Goal: Navigation & Orientation: Find specific page/section

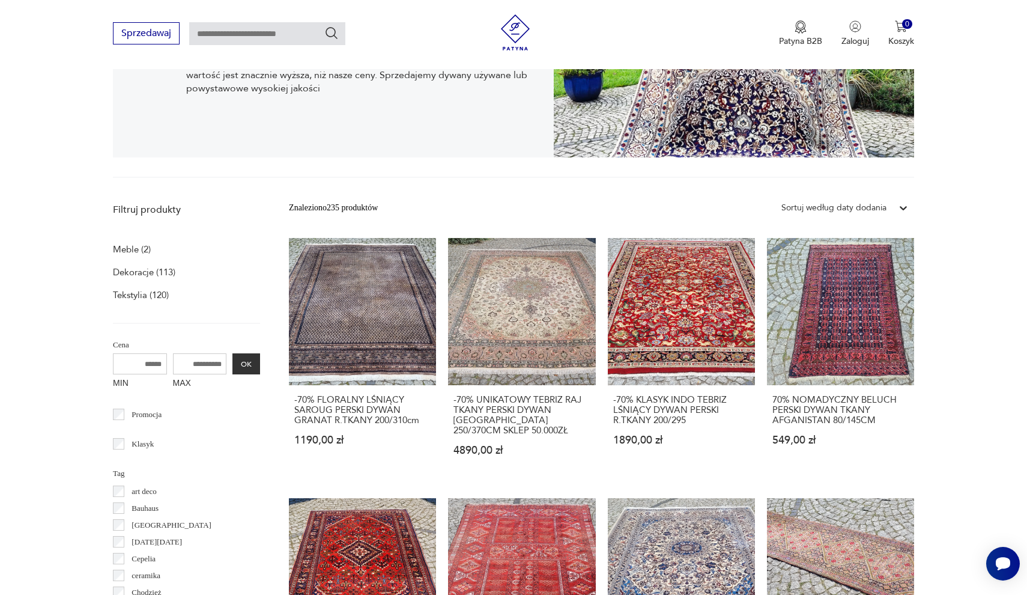
scroll to position [233, 0]
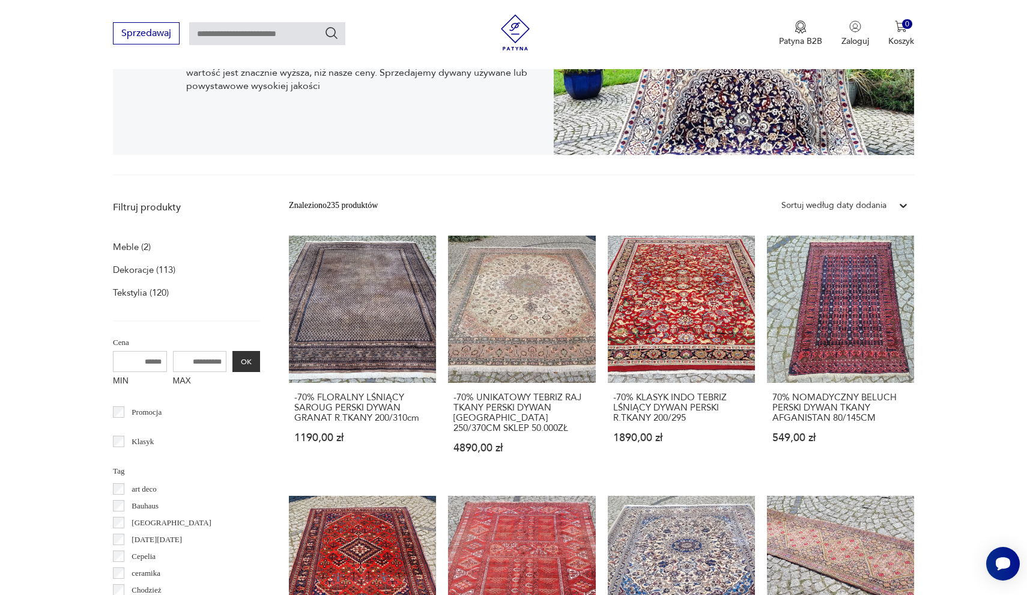
click at [947, 172] on section "GALERIA STYLU Zielona góra Na naszych aukcjach znajdziecie wiele niepowtażalnyc…" at bounding box center [513, 70] width 1027 height 210
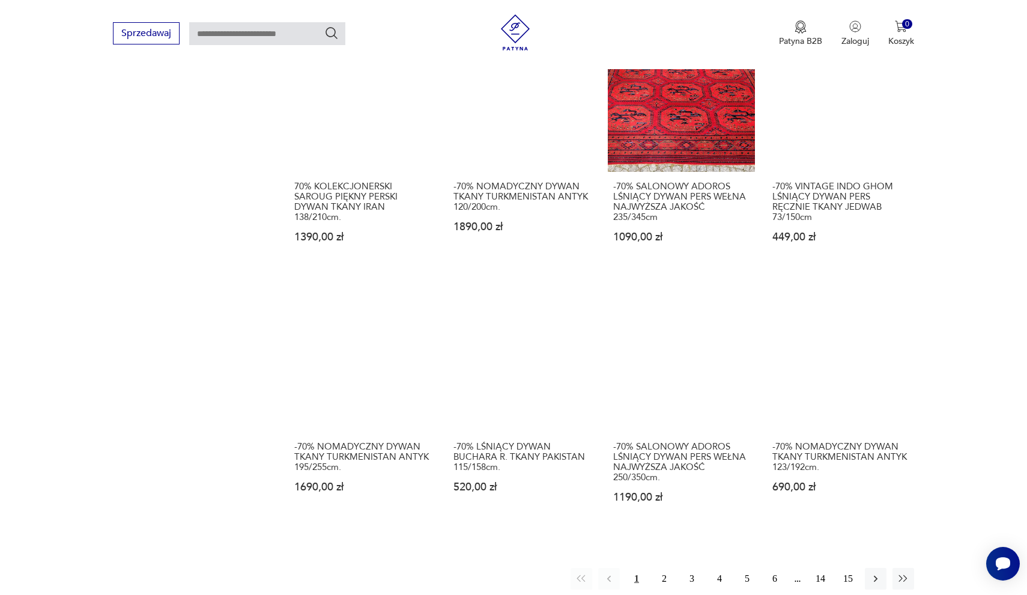
scroll to position [969, 0]
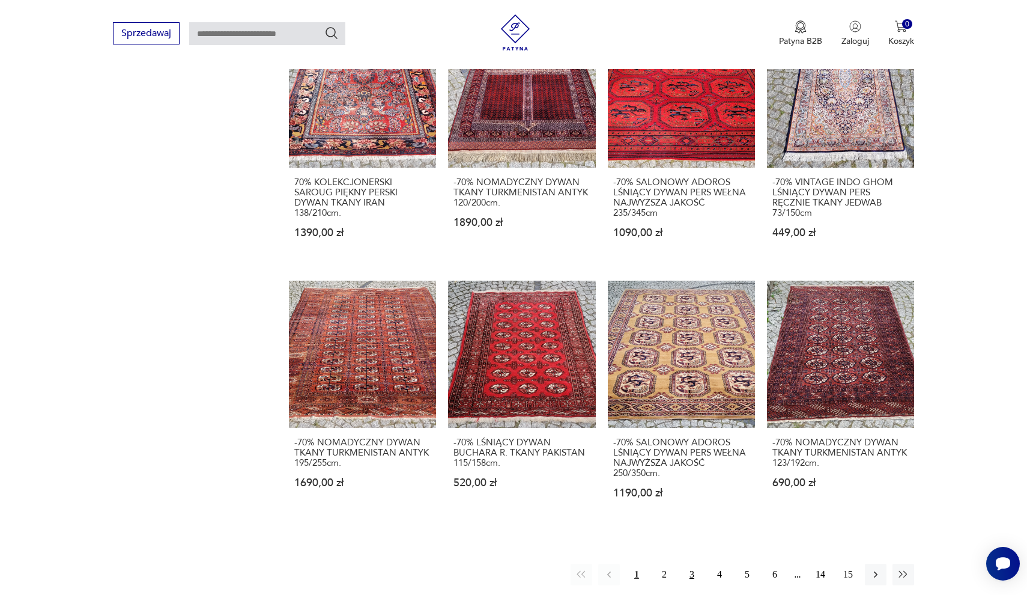
click at [697, 563] on button "3" at bounding box center [692, 574] width 22 height 22
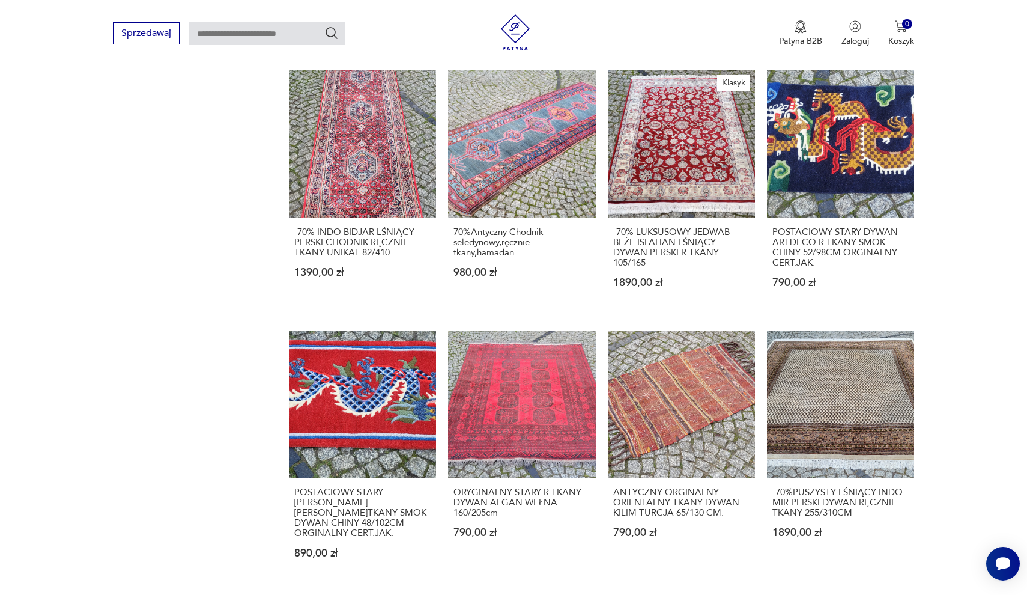
scroll to position [974, 0]
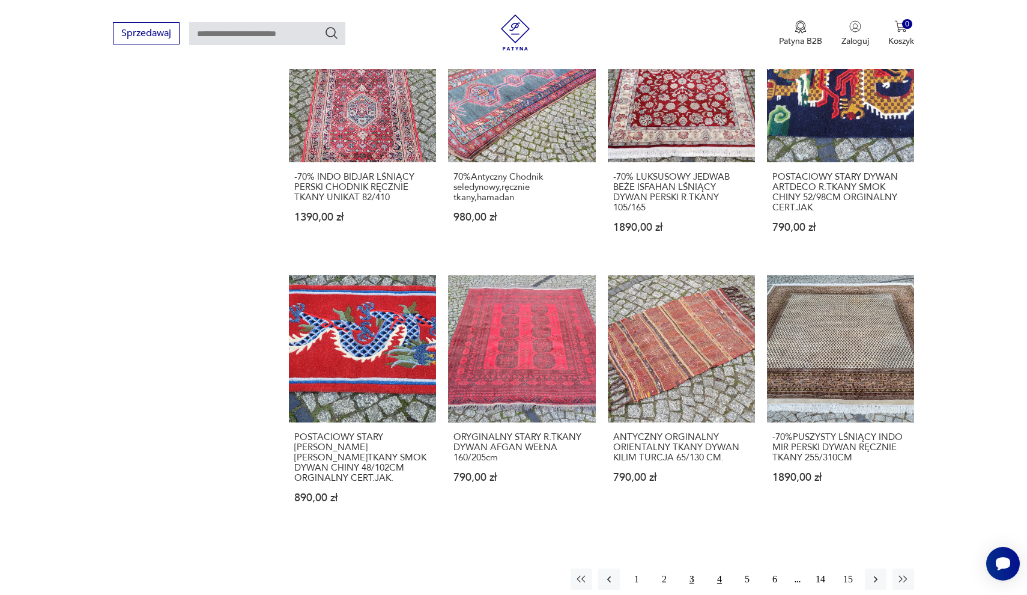
click at [724, 568] on button "4" at bounding box center [720, 579] width 22 height 22
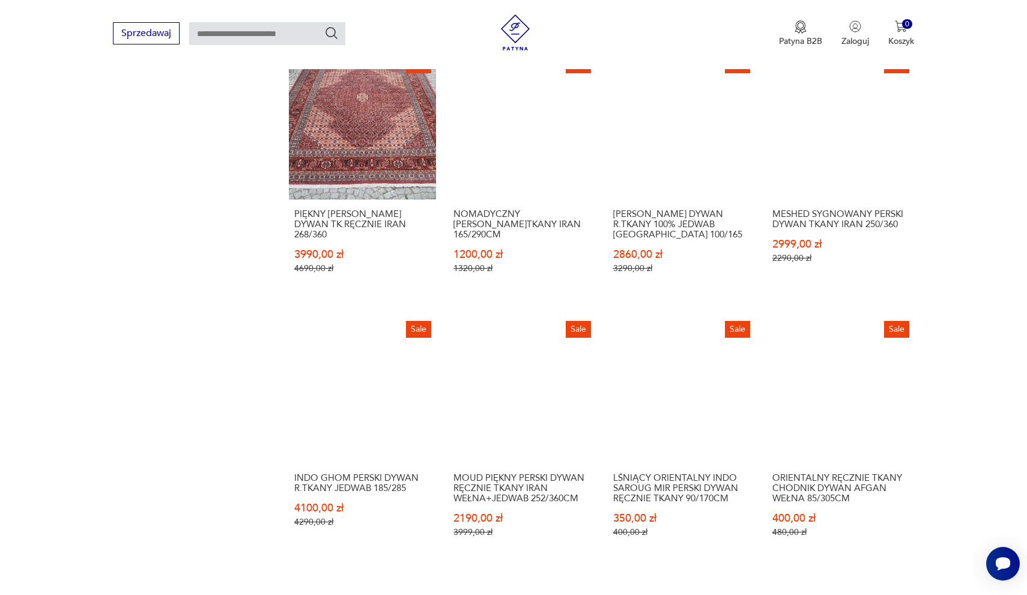
scroll to position [985, 0]
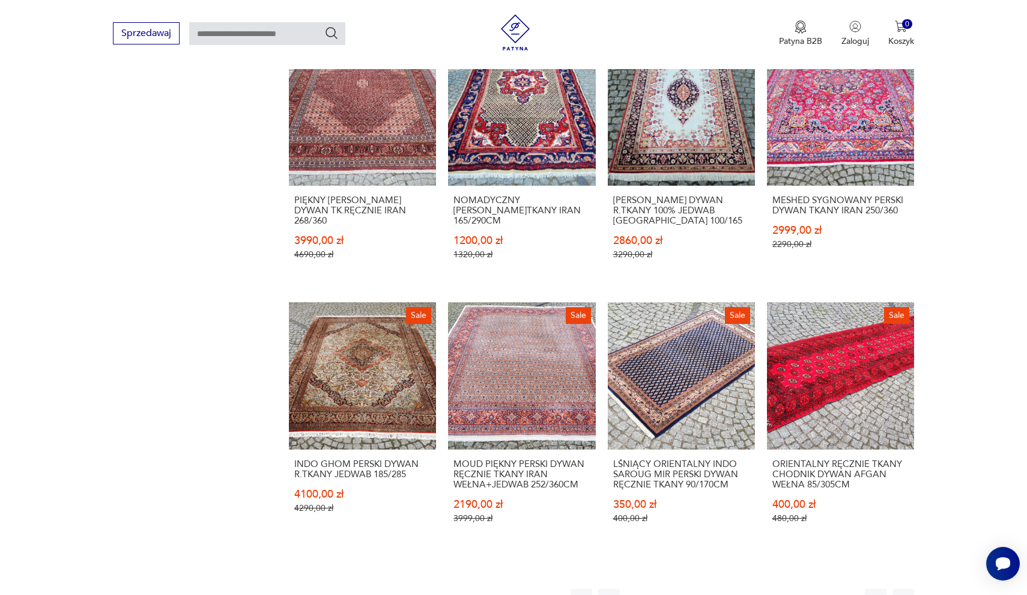
click at [740, 589] on button "5" at bounding box center [747, 600] width 22 height 22
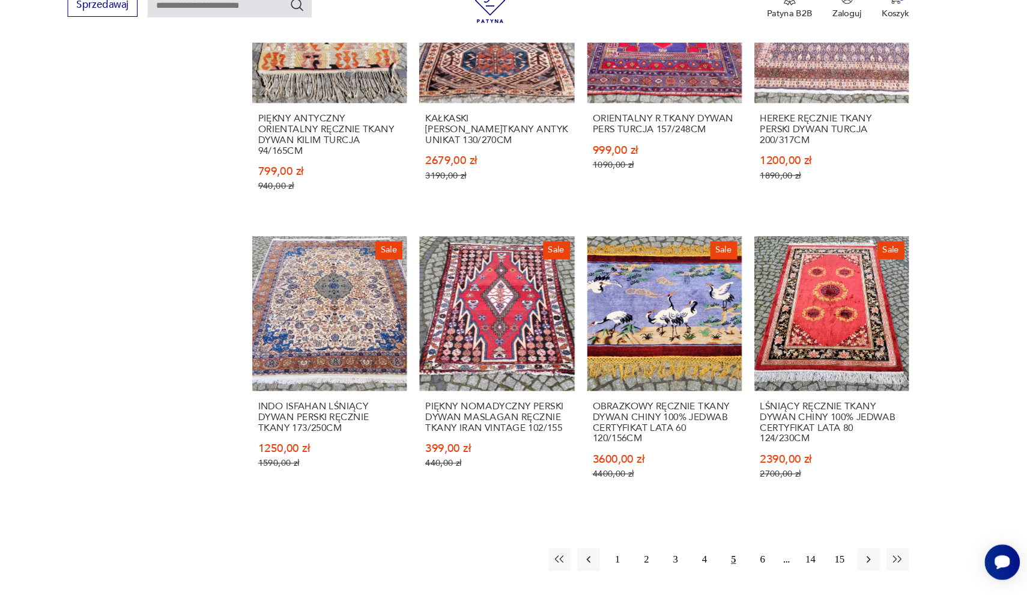
scroll to position [1021, 0]
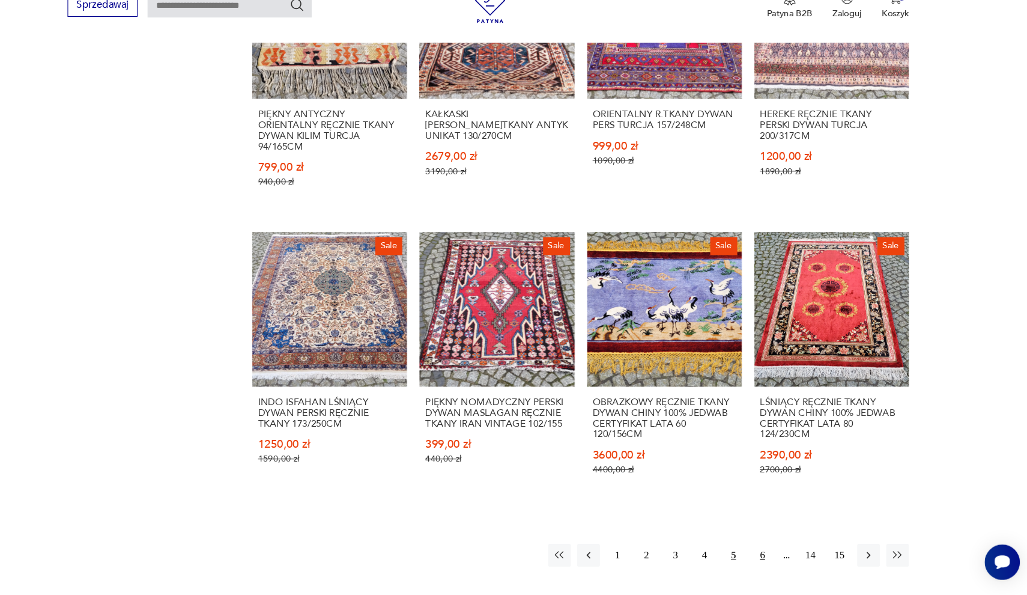
click at [764, 546] on button "6" at bounding box center [775, 557] width 22 height 22
